Goal: Information Seeking & Learning: Learn about a topic

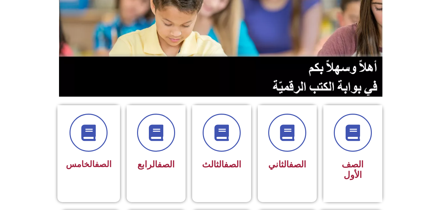
scroll to position [83, 0]
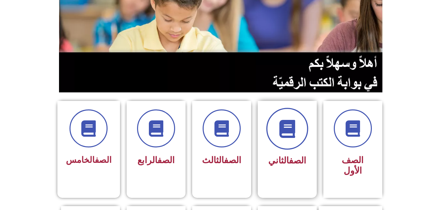
click at [299, 144] on span at bounding box center [287, 129] width 42 height 42
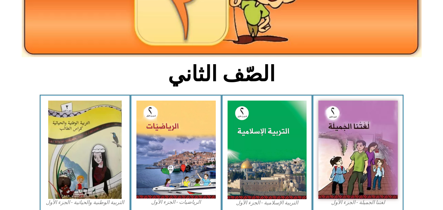
scroll to position [122, 0]
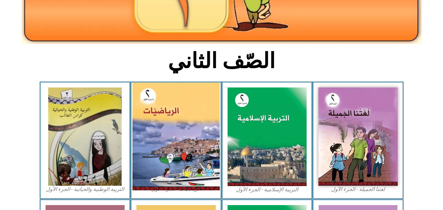
click at [172, 159] on img at bounding box center [176, 137] width 87 height 108
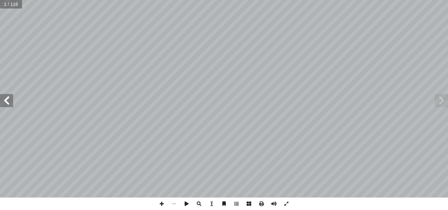
click at [8, 103] on span at bounding box center [6, 100] width 13 height 13
click at [11, 100] on span at bounding box center [6, 100] width 13 height 13
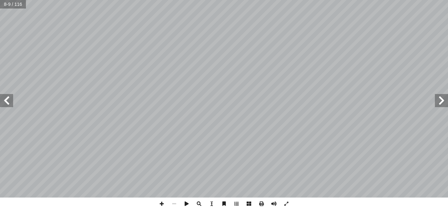
click at [11, 100] on span at bounding box center [6, 100] width 13 height 13
click at [440, 99] on span at bounding box center [441, 100] width 13 height 13
click at [197, 205] on span at bounding box center [199, 204] width 12 height 12
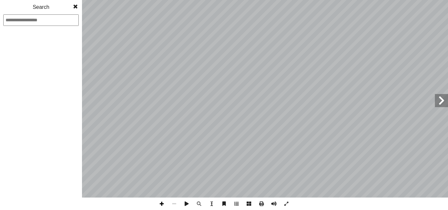
click at [162, 205] on span at bounding box center [162, 204] width 12 height 12
click at [441, 94] on span at bounding box center [441, 100] width 13 height 13
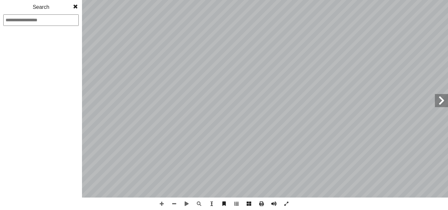
click at [441, 94] on span at bounding box center [441, 100] width 13 height 13
click at [61, 87] on div "1 2 3 4 5 6 7 8 9 10 11 12 13 14 15 16 17 18 19 20 21 22 23 24 25 26 27 28 29 3…" at bounding box center [41, 126] width 82 height 168
click at [70, 101] on div "1 2 3 4 5 6 7 8 9 10 11 12 13 14 15 16 17 18 19 20 21 22 23 24 25 26 27 28 29 3…" at bounding box center [41, 126] width 82 height 168
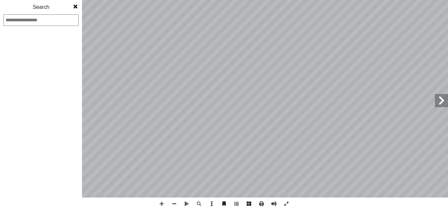
click at [74, 4] on span at bounding box center [76, 6] width 12 height 13
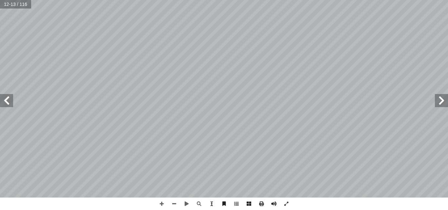
click at [10, 104] on span at bounding box center [6, 100] width 13 height 13
click at [442, 103] on span at bounding box center [441, 100] width 13 height 13
click at [10, 96] on span at bounding box center [6, 100] width 13 height 13
click at [162, 205] on span at bounding box center [162, 204] width 12 height 12
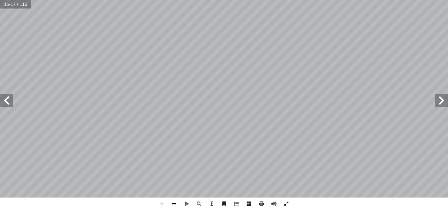
click at [175, 203] on span at bounding box center [174, 204] width 12 height 12
click at [243, 208] on div "١٢ : ِ تية آ ال� ِ ور ّ الص ِ ب ِ لة َّ مث ُ الم ِ عداد أ ن ال� َ ع ِ الكلمات ِ…" at bounding box center [224, 105] width 448 height 210
